Goal: Find contact information: Find contact information

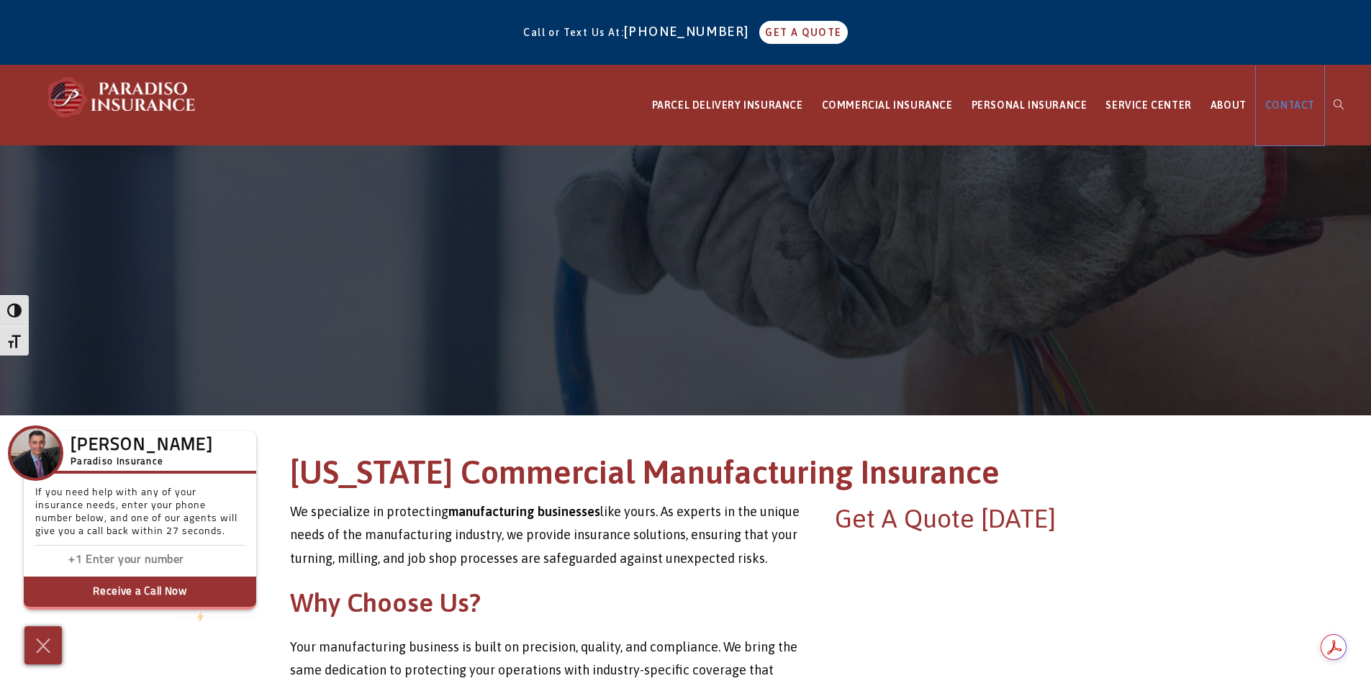
click at [1280, 107] on span "CONTACT" at bounding box center [1290, 105] width 50 height 12
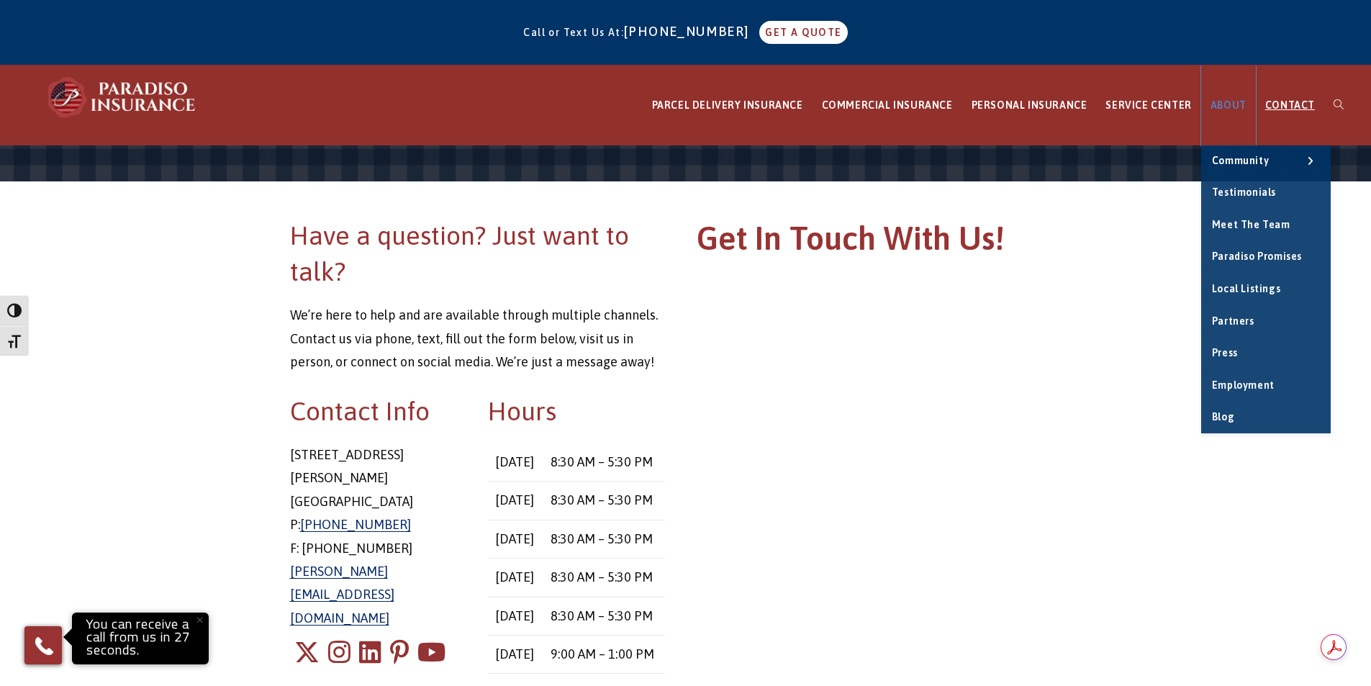
click at [1223, 104] on span "ABOUT" at bounding box center [1228, 105] width 36 height 12
